Goal: Task Accomplishment & Management: Use online tool/utility

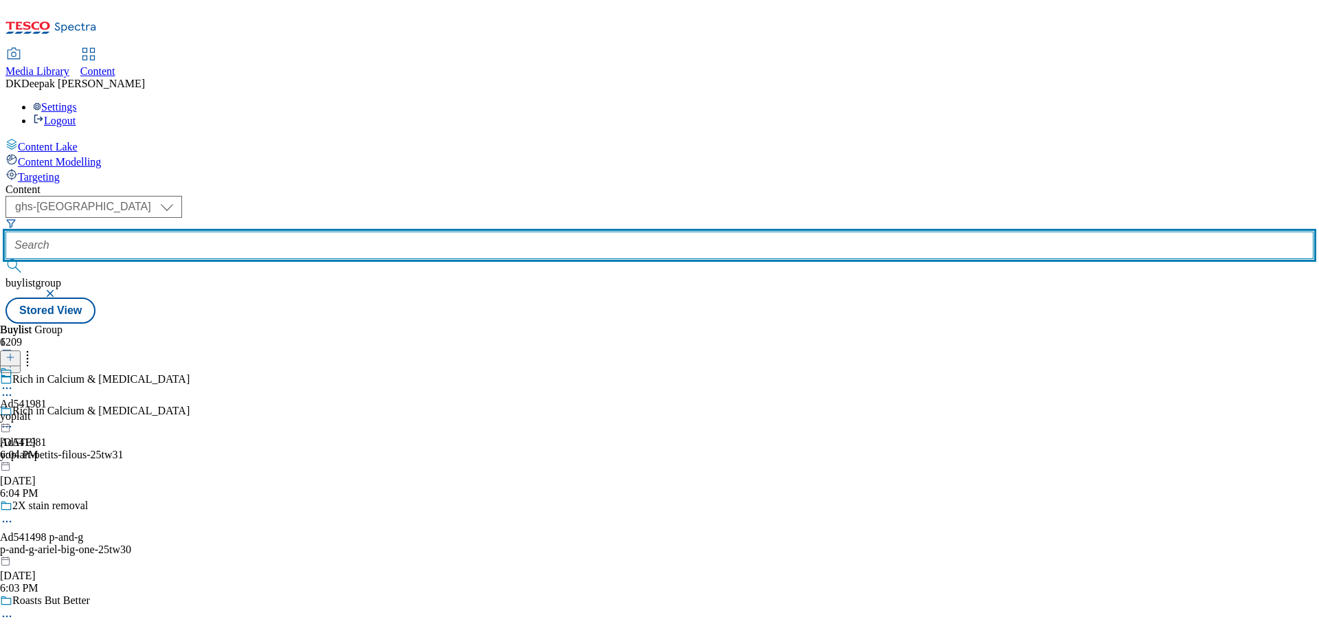
click at [322, 232] on input "text" at bounding box center [659, 245] width 1308 height 27
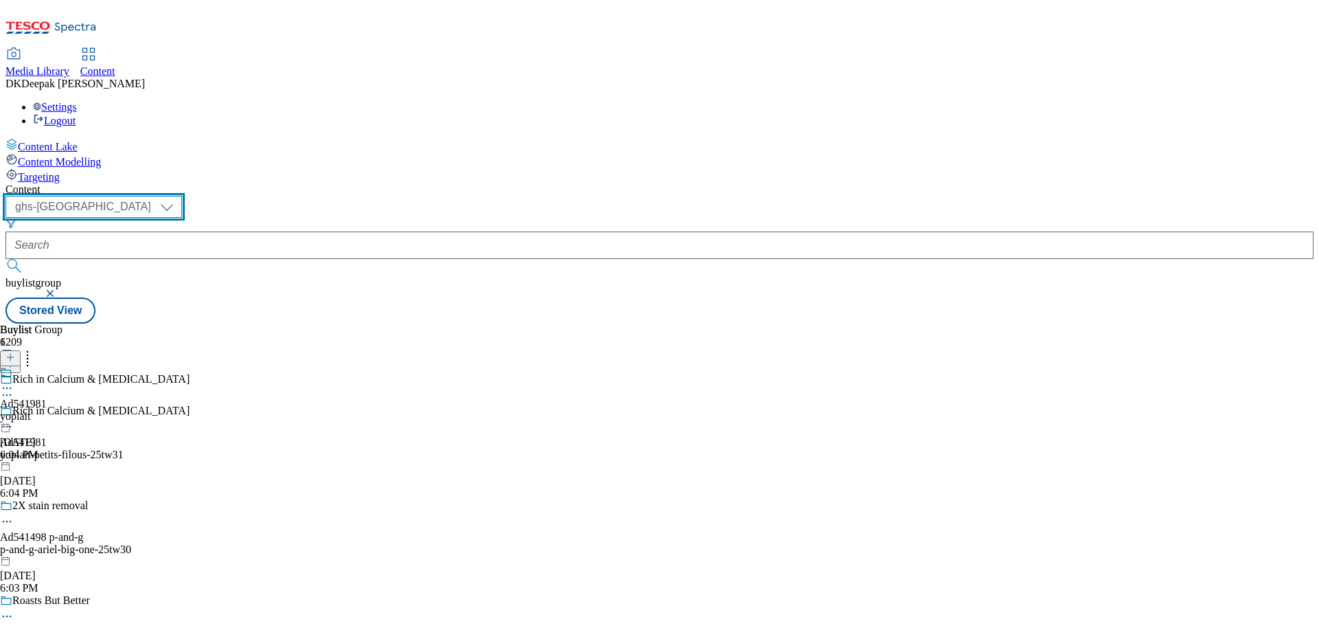
click at [182, 196] on select "ghs-roi ghs-[GEOGRAPHIC_DATA]" at bounding box center [93, 207] width 177 height 22
select select "ghs-roi"
click at [179, 196] on select "ghs-roi ghs-[GEOGRAPHIC_DATA]" at bounding box center [93, 207] width 177 height 22
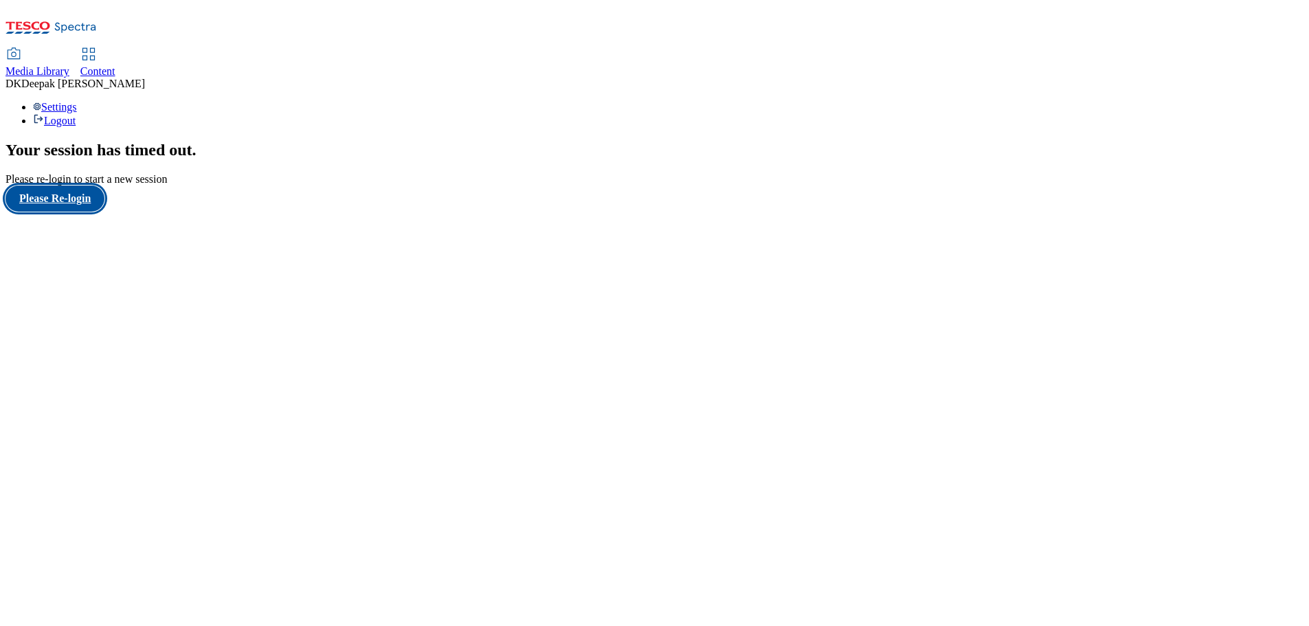
click at [74, 212] on button "Please Re-login" at bounding box center [54, 199] width 99 height 26
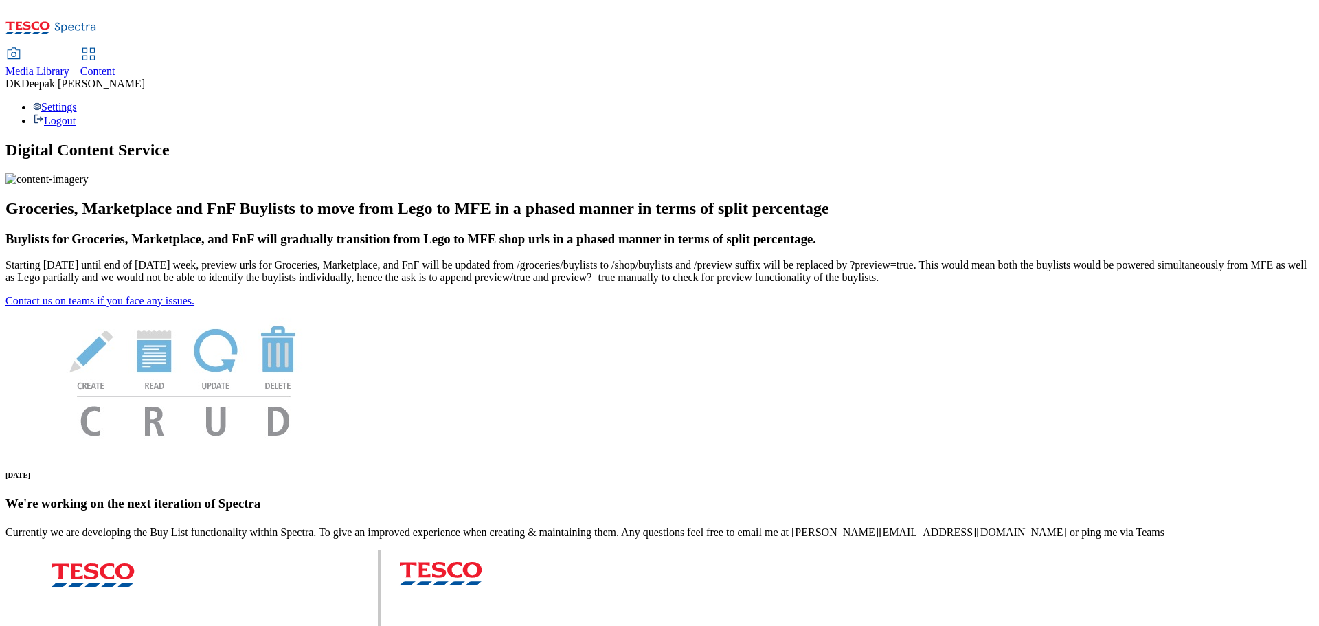
click at [115, 65] on span "Content" at bounding box center [97, 71] width 35 height 12
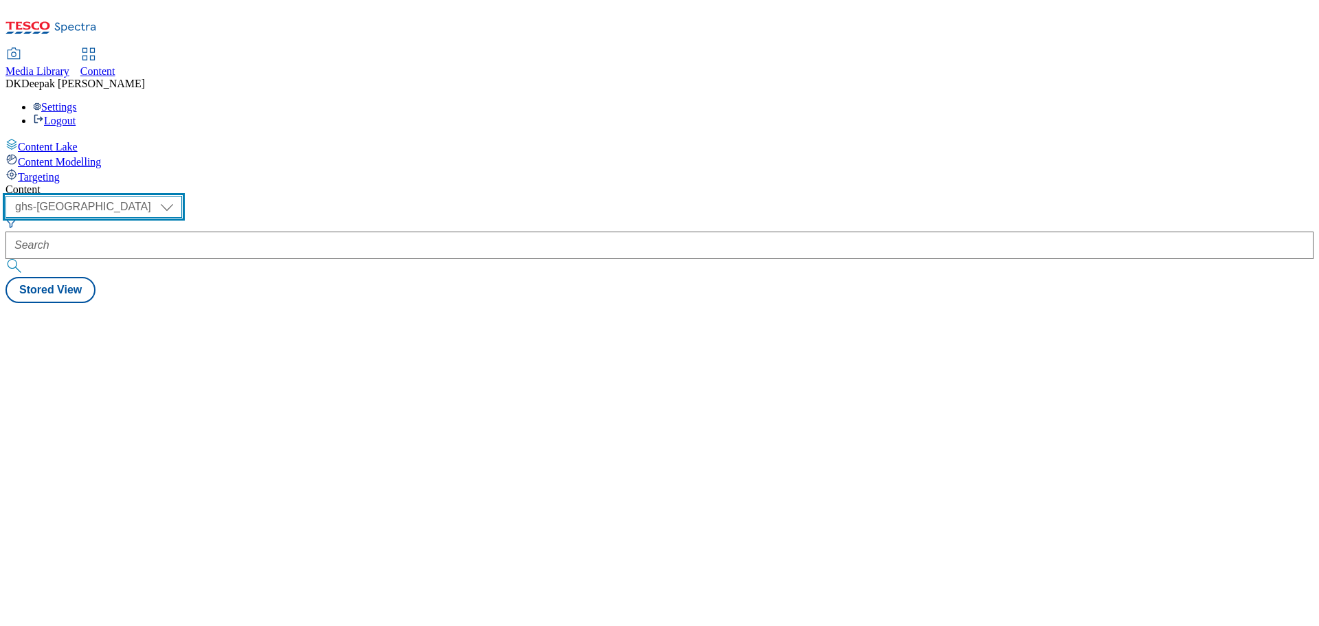
click at [182, 196] on select "ghs-roi ghs-[GEOGRAPHIC_DATA]" at bounding box center [93, 207] width 177 height 22
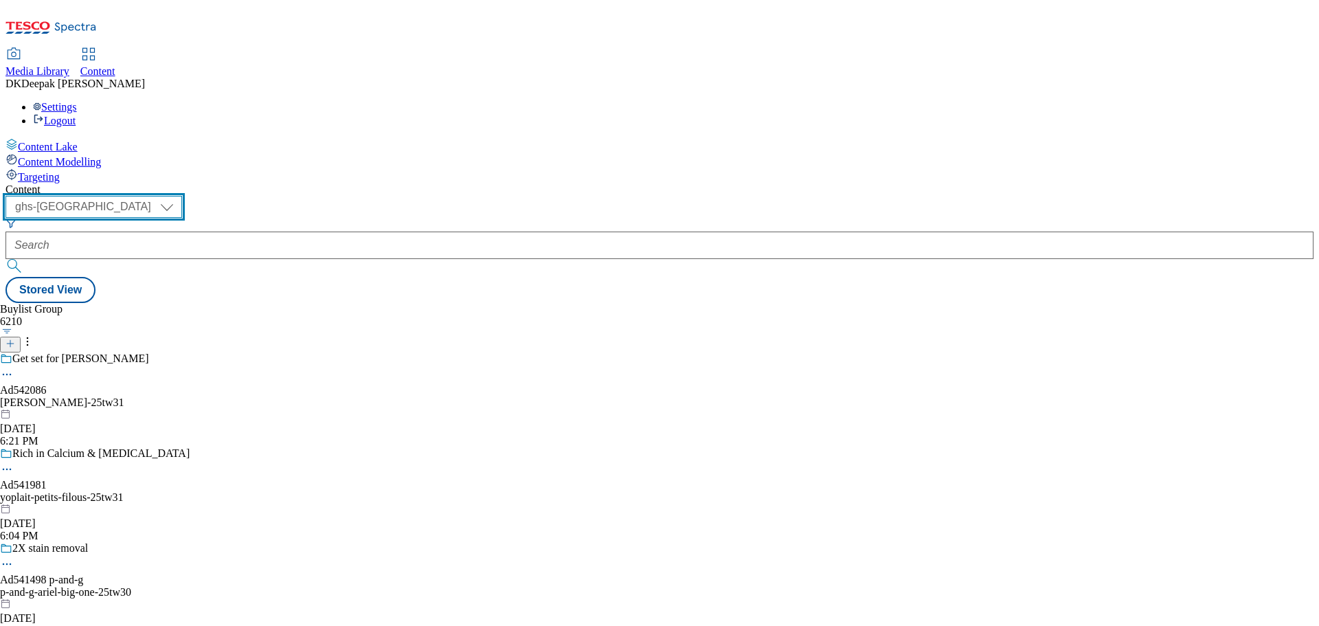
select select "ghs-roi"
click at [179, 196] on select "ghs-roi ghs-[GEOGRAPHIC_DATA]" at bounding box center [93, 207] width 177 height 22
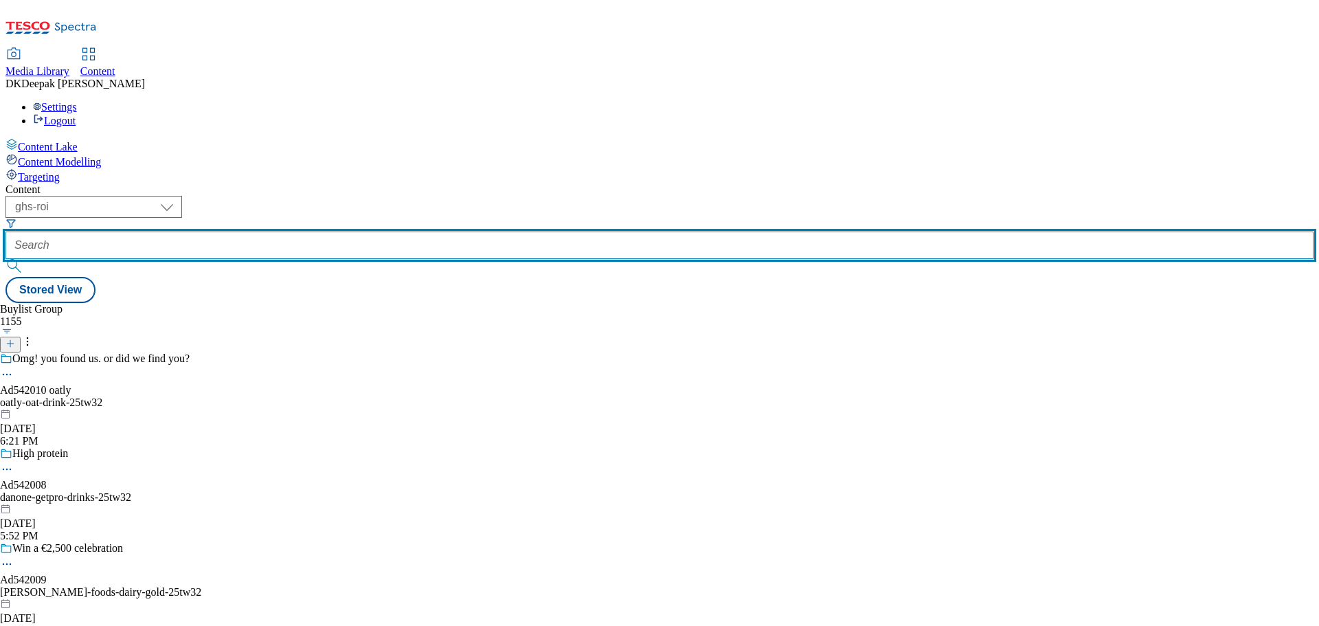
click at [339, 232] on input "text" at bounding box center [659, 245] width 1308 height 27
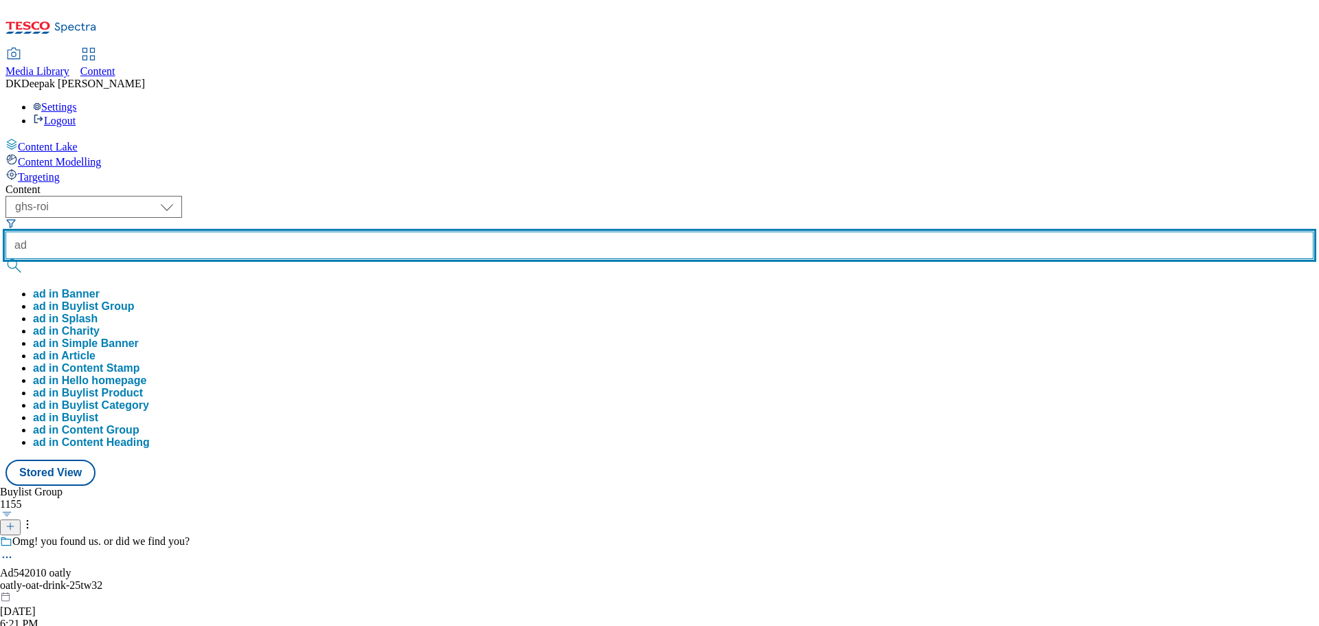
paste input "542009"
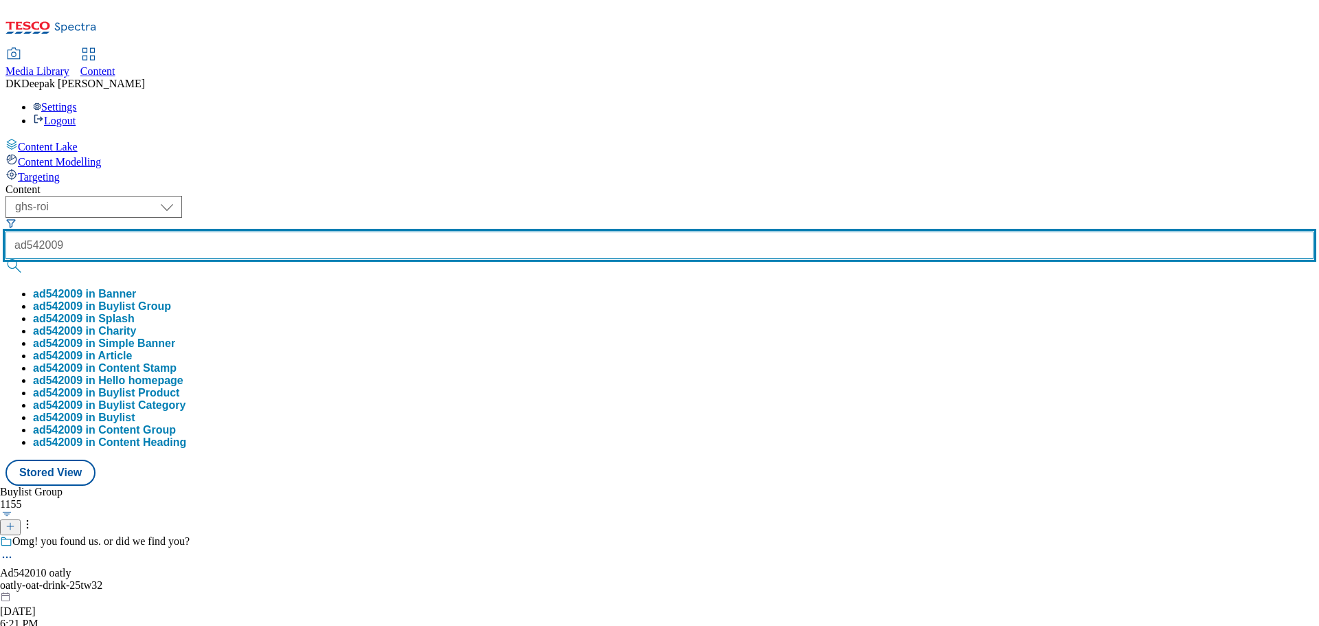
type input "ad542009"
click at [5, 259] on button "submit" at bounding box center [14, 266] width 19 height 14
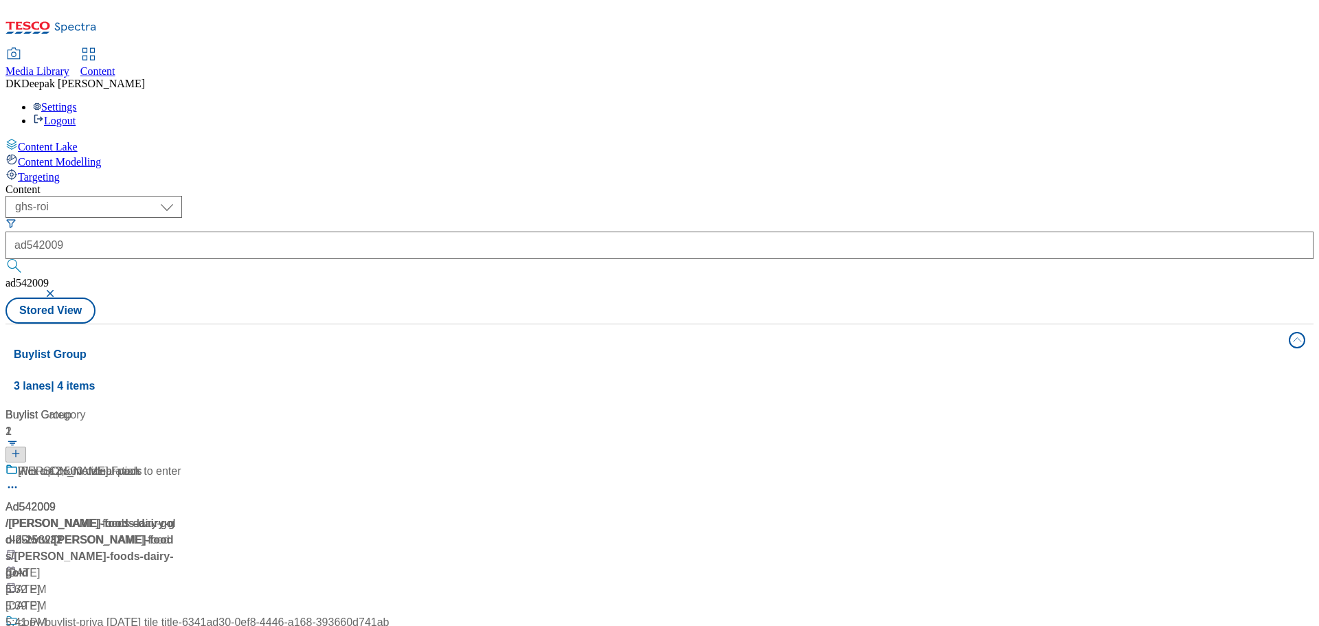
click at [99, 183] on div "Content Lake Content Modelling Targeting" at bounding box center [659, 160] width 1308 height 45
click at [371, 515] on div "/ [PERSON_NAME]-foods-dairy-gold-25tw32 / [PERSON_NAME]-foods" at bounding box center [196, 539] width 383 height 49
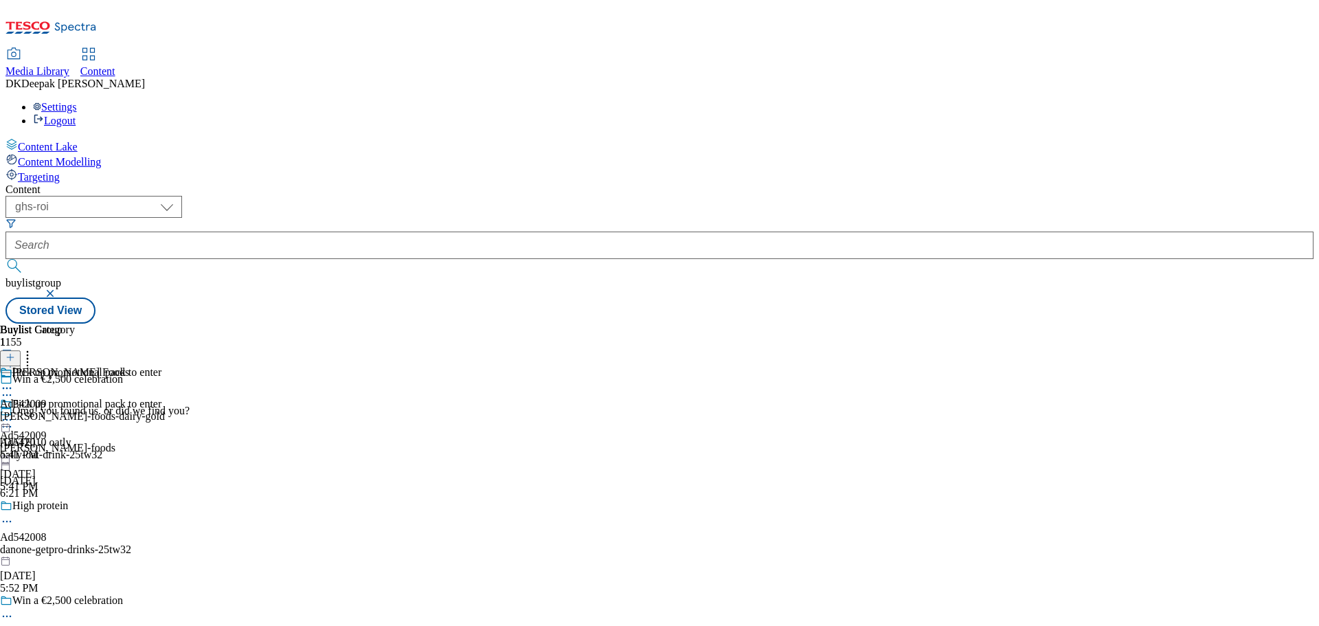
click at [14, 610] on icon at bounding box center [7, 617] width 14 height 14
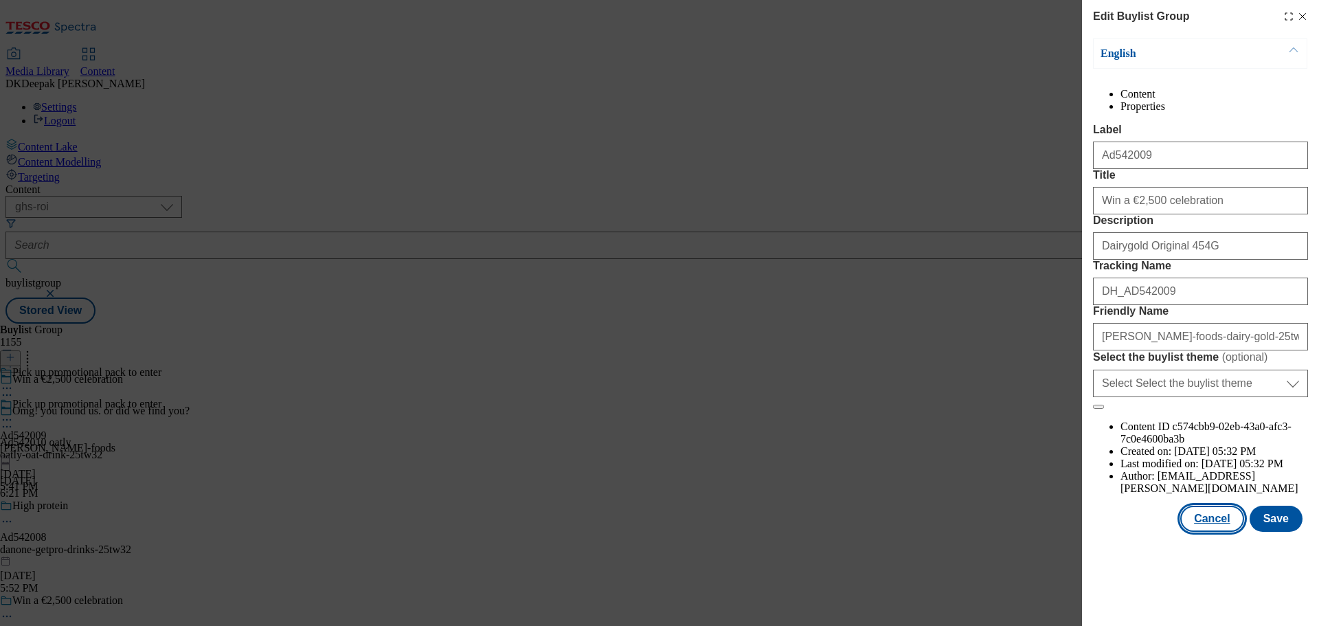
click at [1203, 532] on button "Cancel" at bounding box center [1212, 519] width 63 height 26
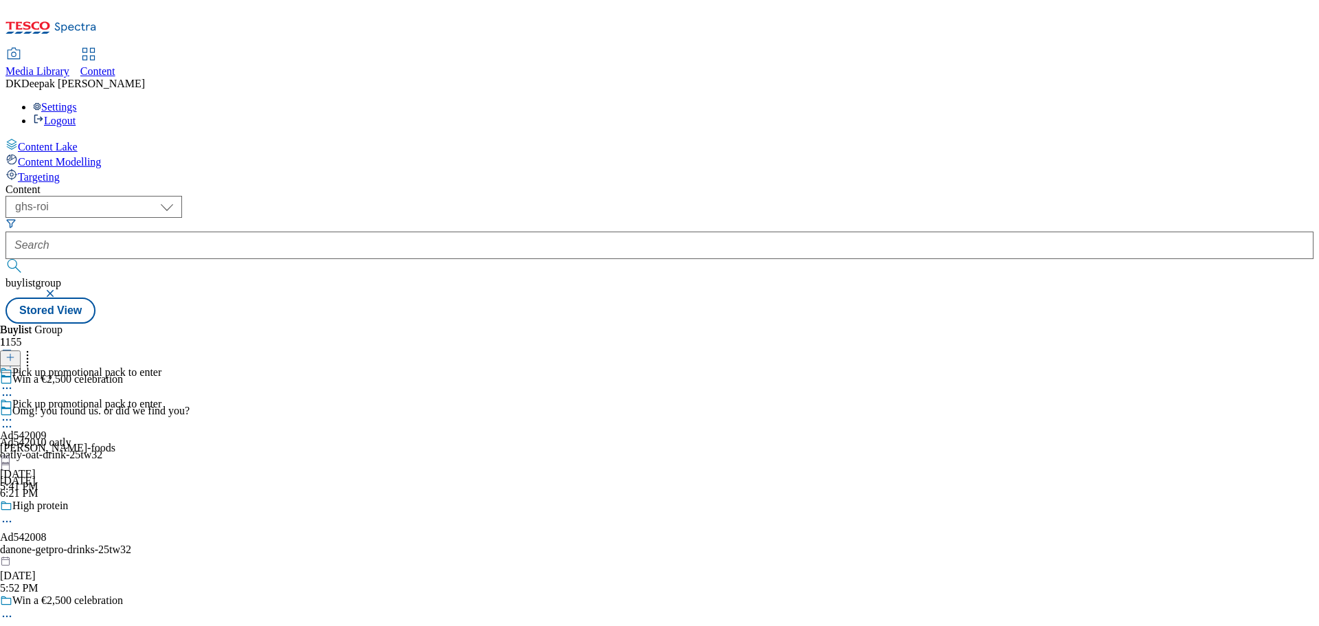
click at [161, 442] on div "[PERSON_NAME]-foods" at bounding box center [80, 448] width 161 height 12
click at [14, 413] on icon at bounding box center [7, 420] width 14 height 14
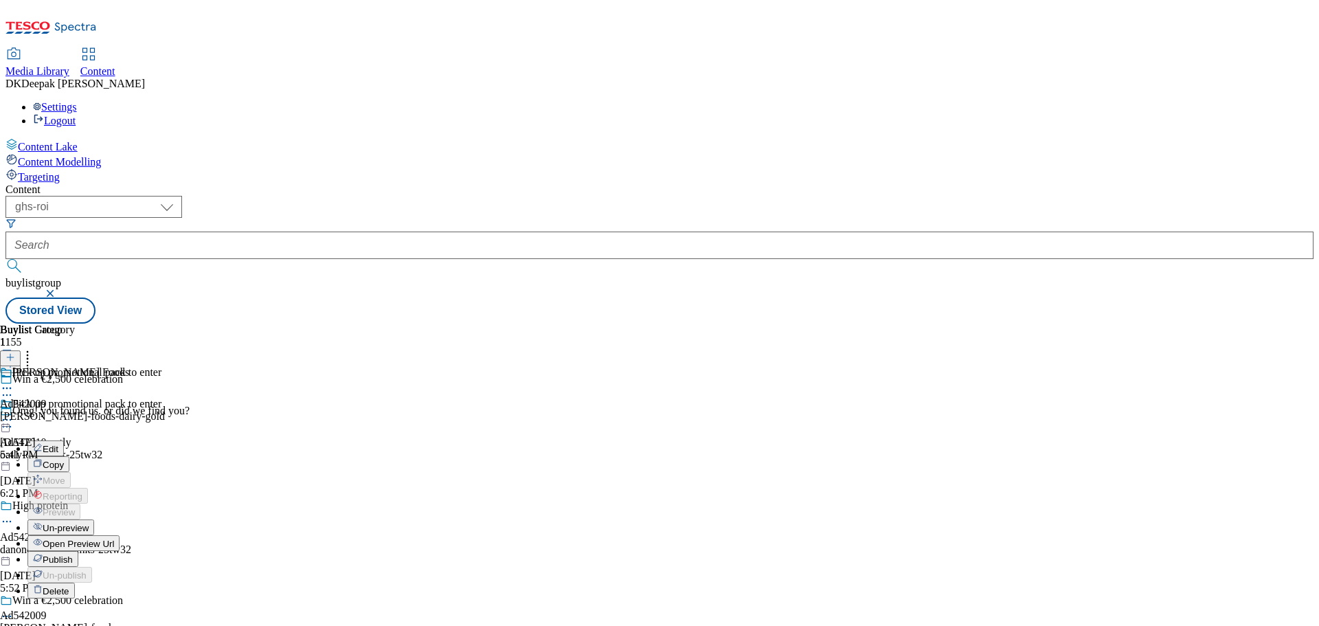
click at [64, 440] on button "Edit" at bounding box center [45, 448] width 36 height 16
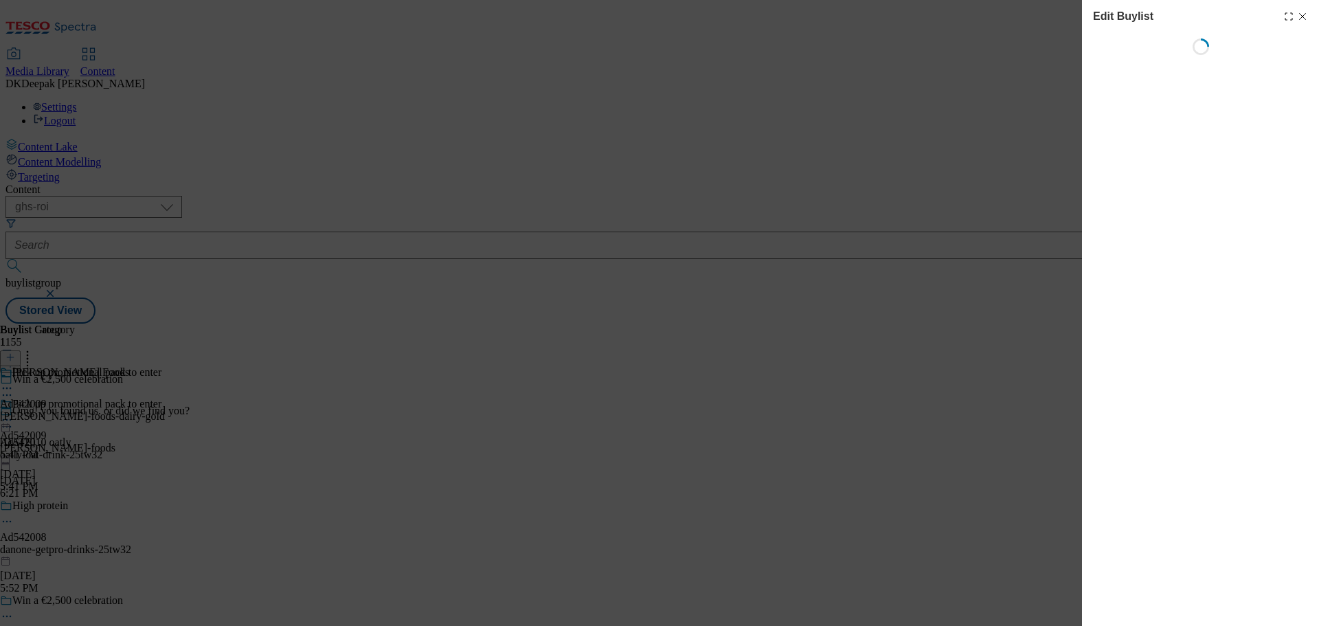
select select "tactical"
select select "supplier funded short term 1-3 weeks"
select select "dunnhumby"
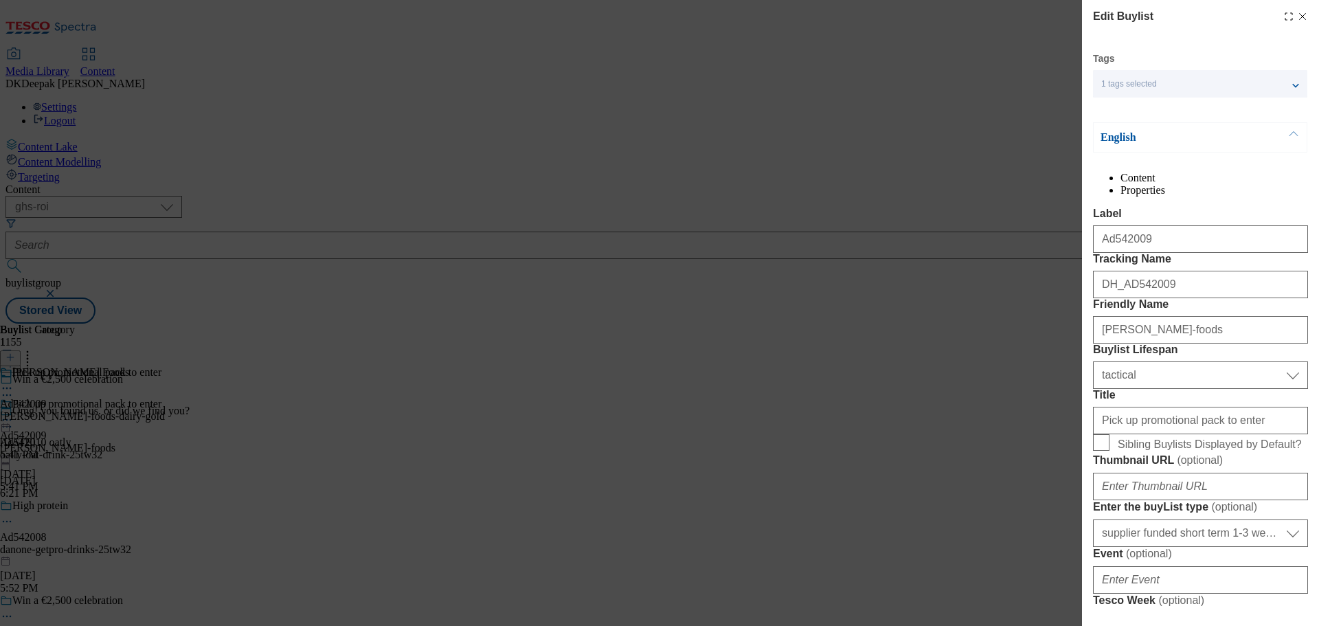
select select "Banner"
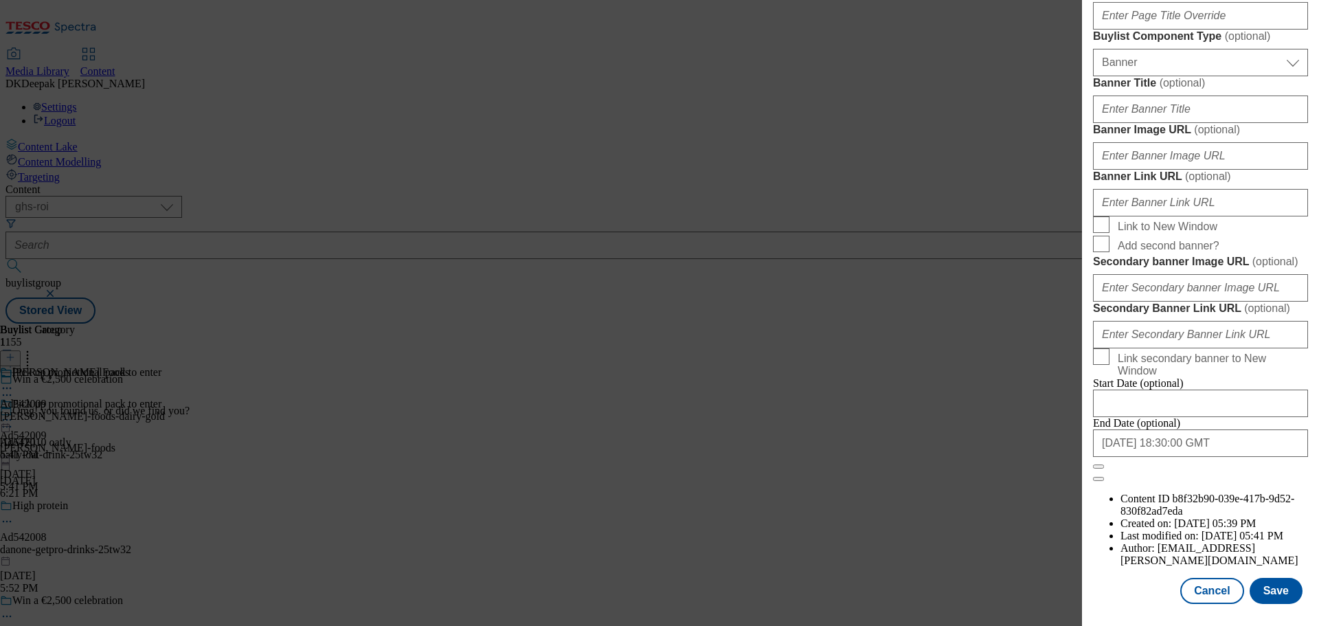
scroll to position [1373, 0]
click at [1206, 593] on button "Cancel" at bounding box center [1212, 591] width 63 height 26
select select "tactical"
select select "supplier funded short term 1-3 weeks"
select select "dunnhumby"
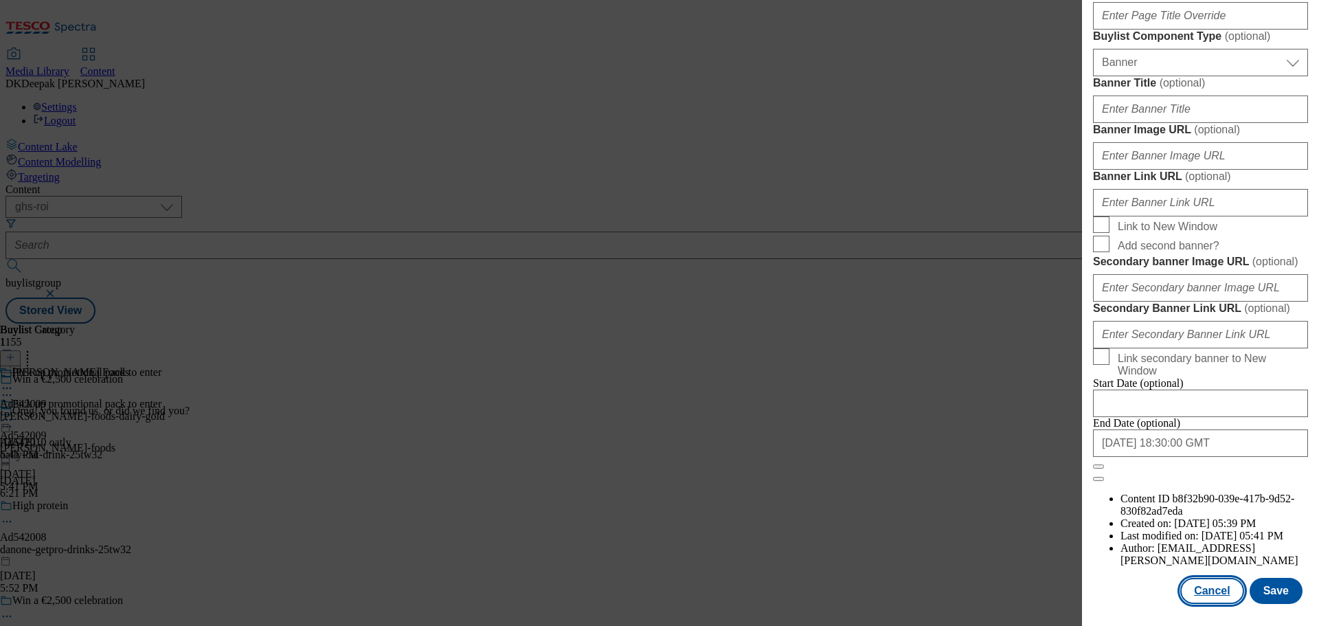
select select "Banner"
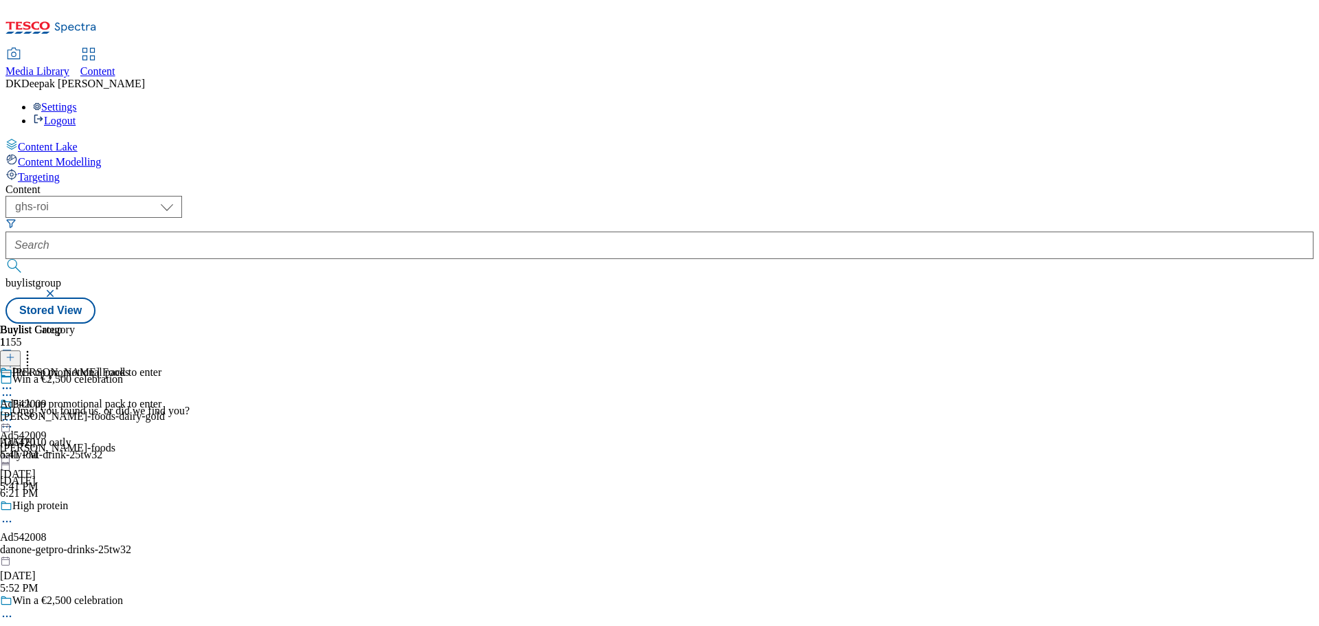
scroll to position [1064, 0]
click at [165, 410] on div "[PERSON_NAME]-foods-dairy-gold" at bounding box center [82, 416] width 165 height 12
click at [165, 398] on div "[PERSON_NAME] Foods" at bounding box center [82, 414] width 165 height 32
drag, startPoint x: 893, startPoint y: 221, endPoint x: 885, endPoint y: 220, distance: 8.4
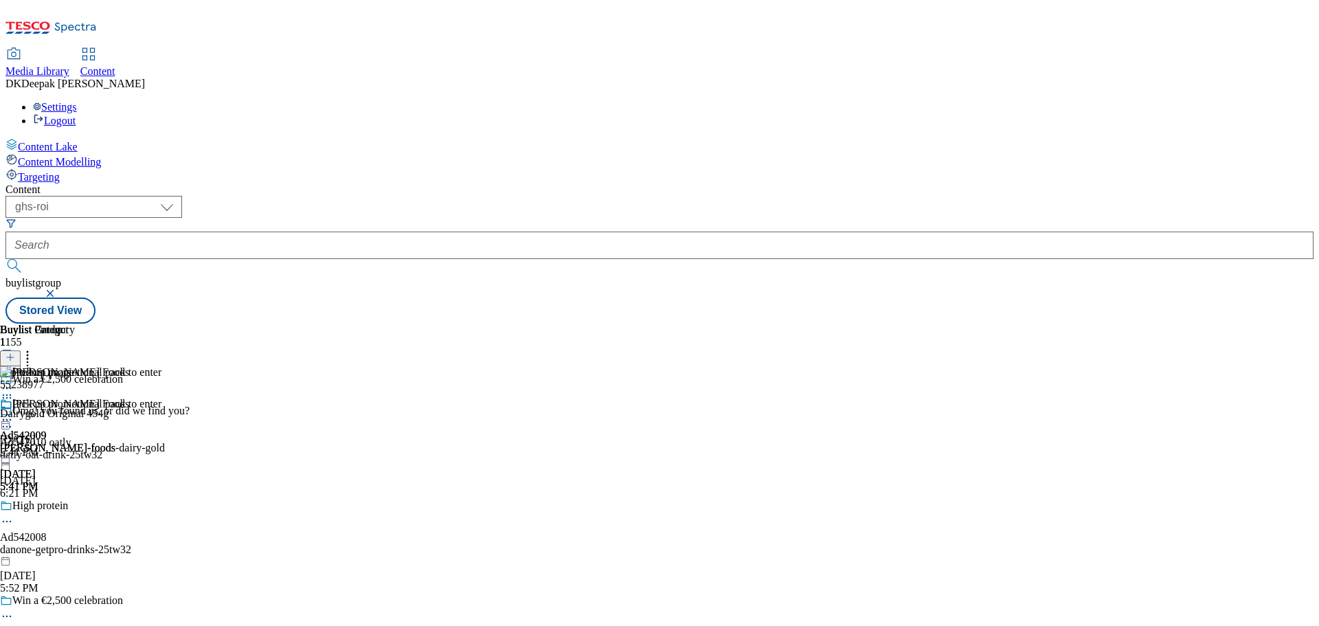
click at [14, 413] on icon at bounding box center [7, 420] width 14 height 14
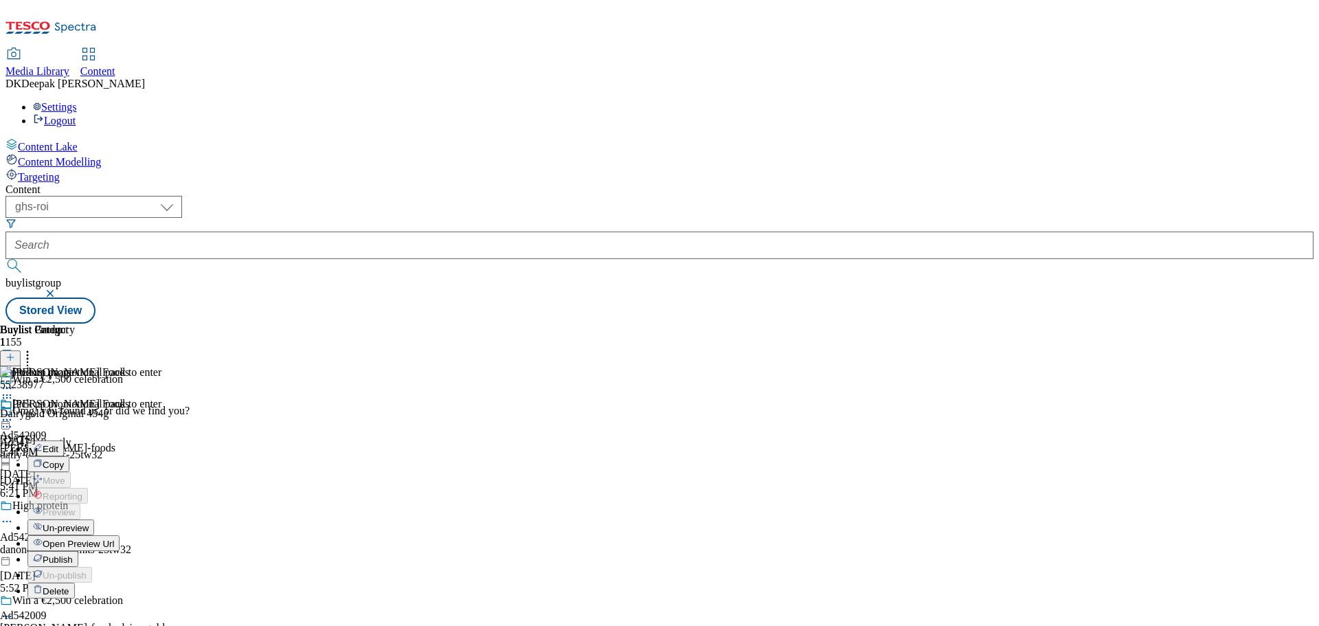
click at [64, 440] on button "Edit" at bounding box center [45, 448] width 36 height 16
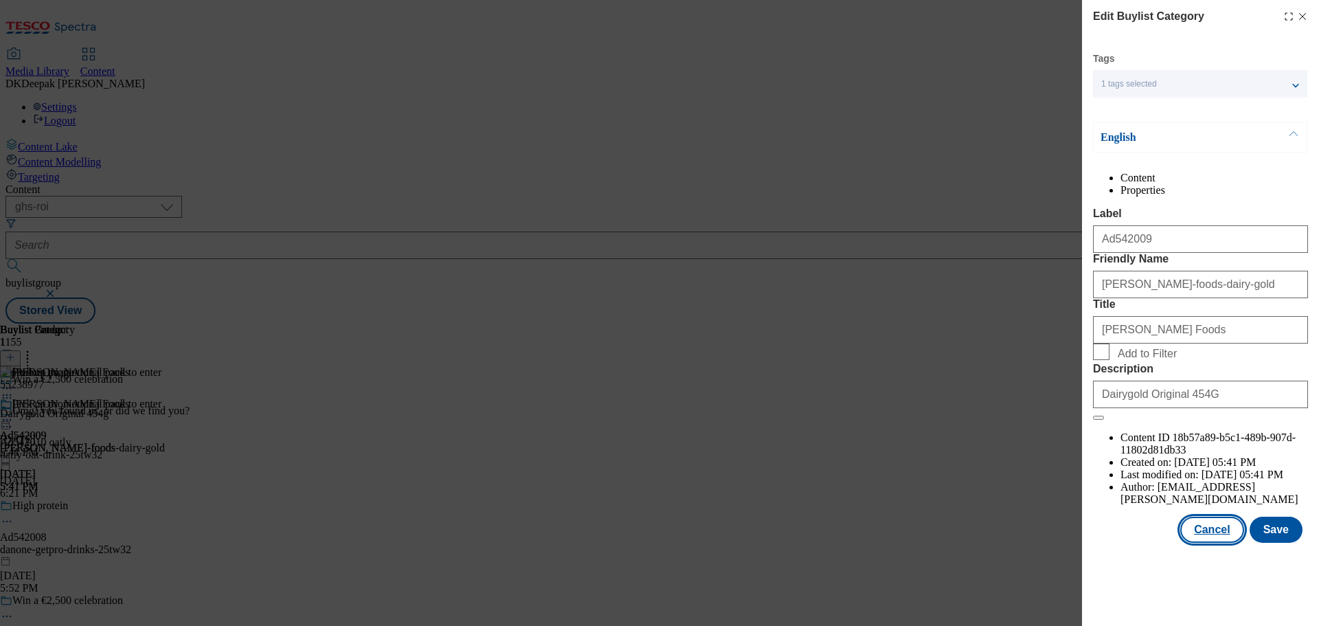
click at [1214, 543] on button "Cancel" at bounding box center [1212, 530] width 63 height 26
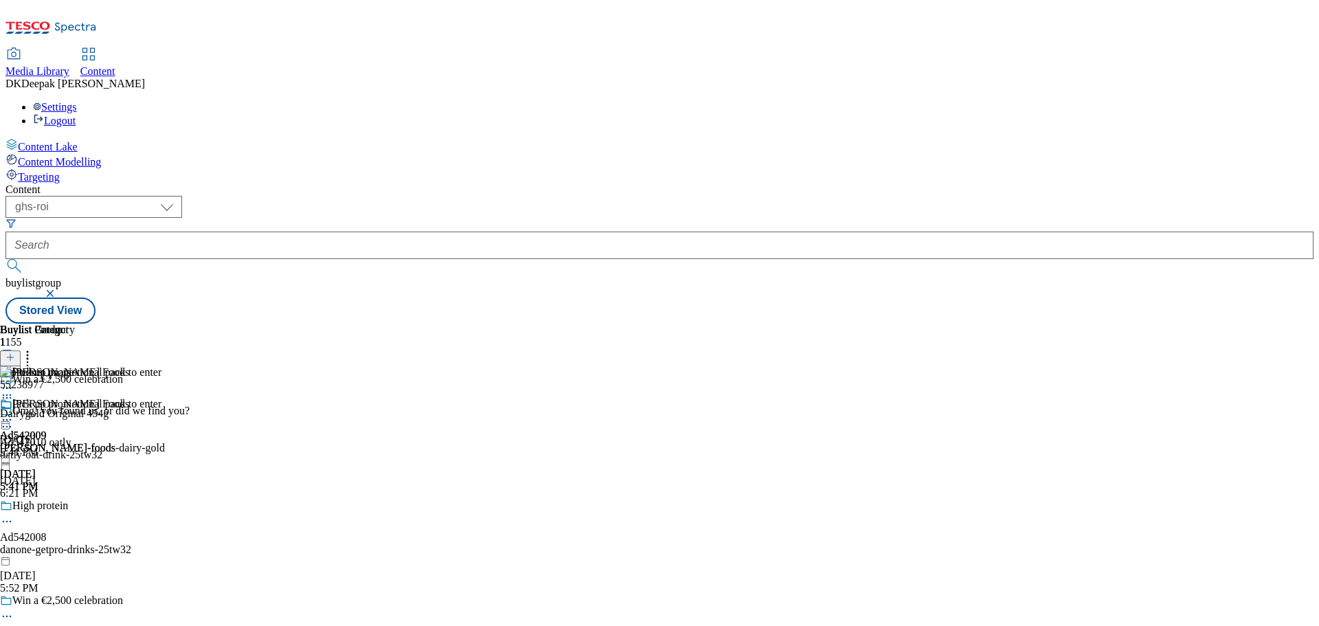
click at [14, 413] on icon at bounding box center [7, 420] width 14 height 14
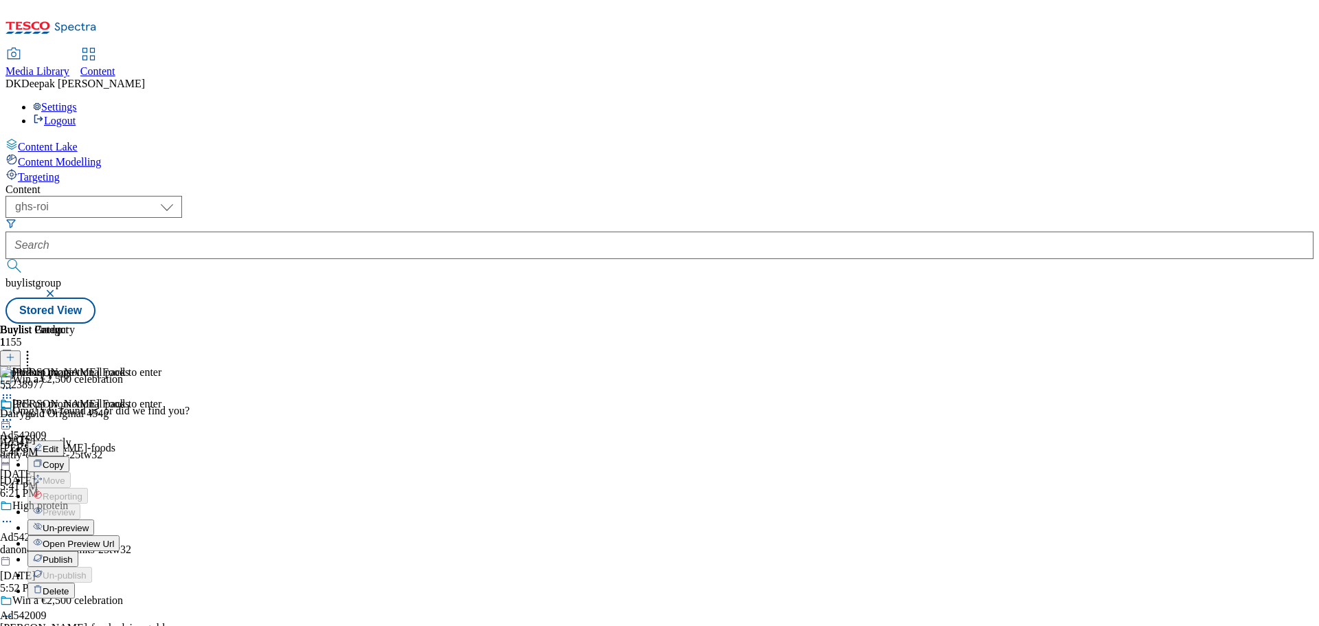
click at [114, 539] on span "Open Preview Url" at bounding box center [78, 544] width 71 height 10
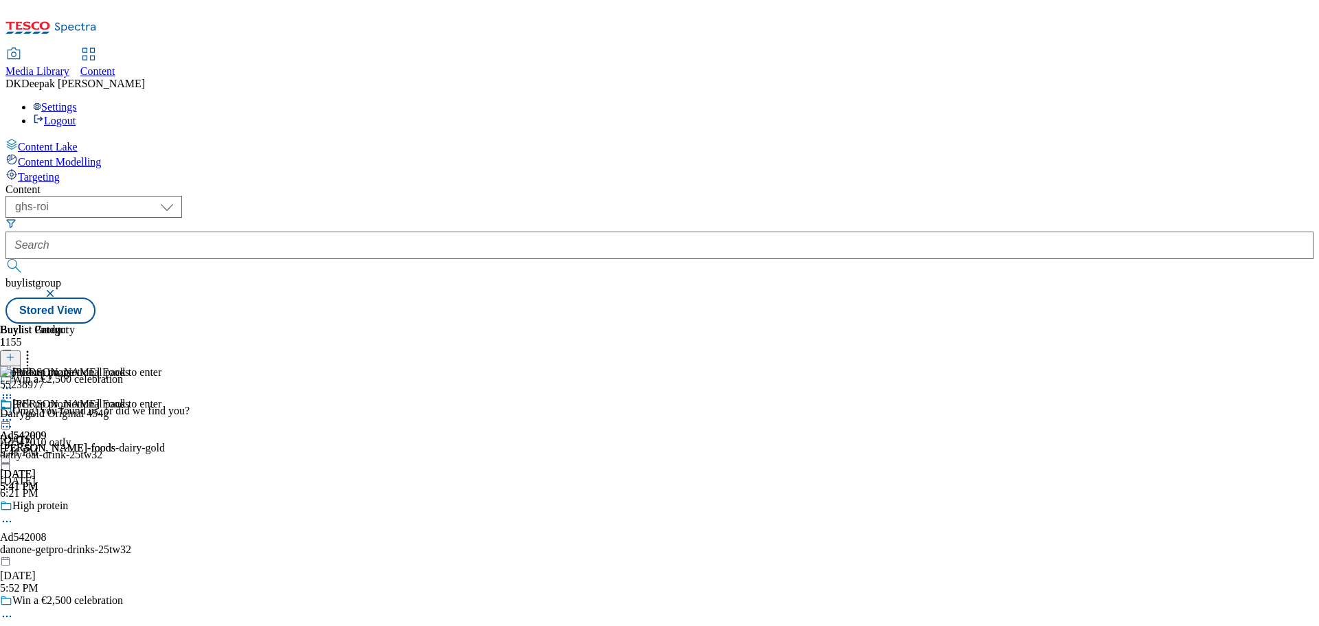
click at [14, 413] on icon at bounding box center [7, 420] width 14 height 14
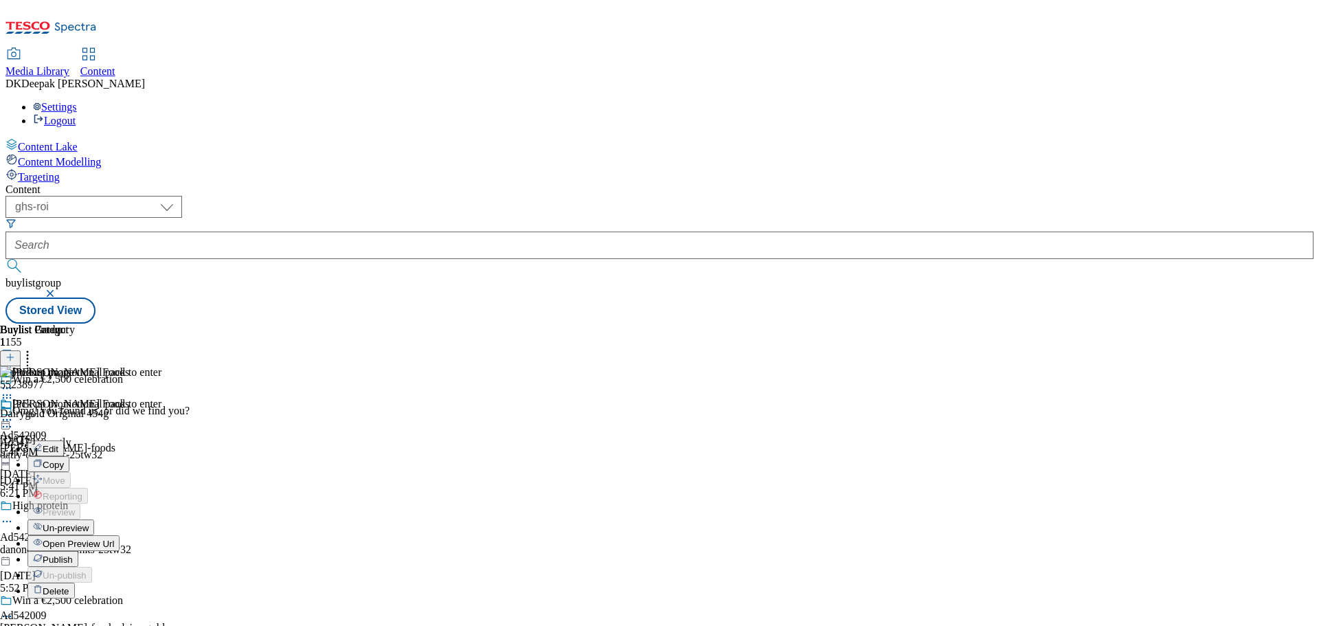
click at [73, 555] on span "Publish" at bounding box center [58, 560] width 30 height 10
